Goal: Navigation & Orientation: Find specific page/section

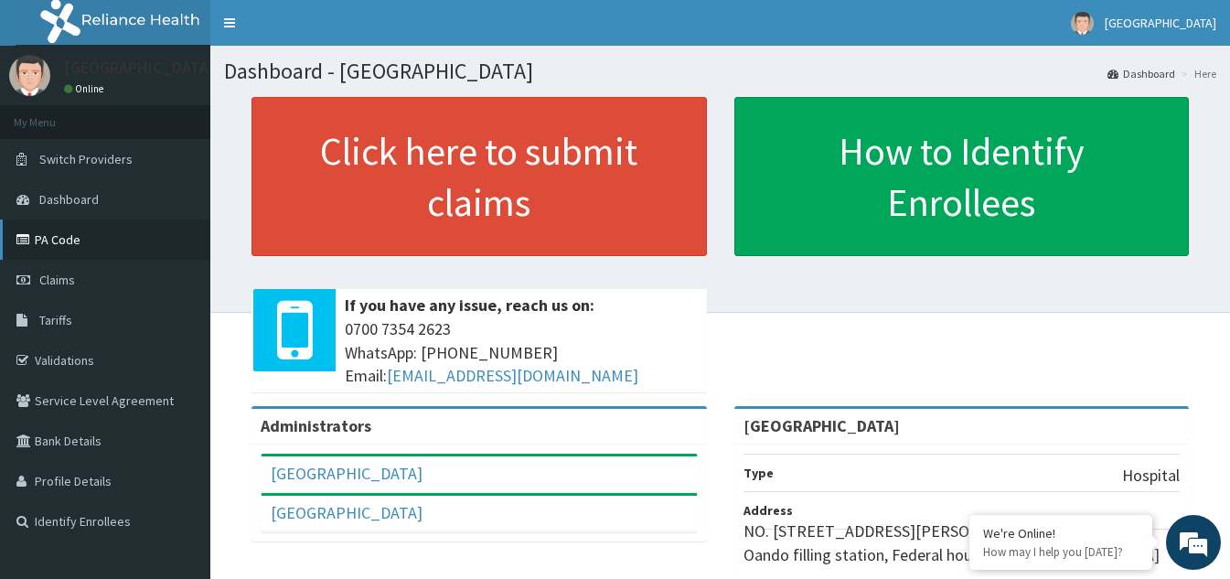
click at [53, 242] on link "PA Code" at bounding box center [105, 240] width 210 height 40
